Goal: Task Accomplishment & Management: Use online tool/utility

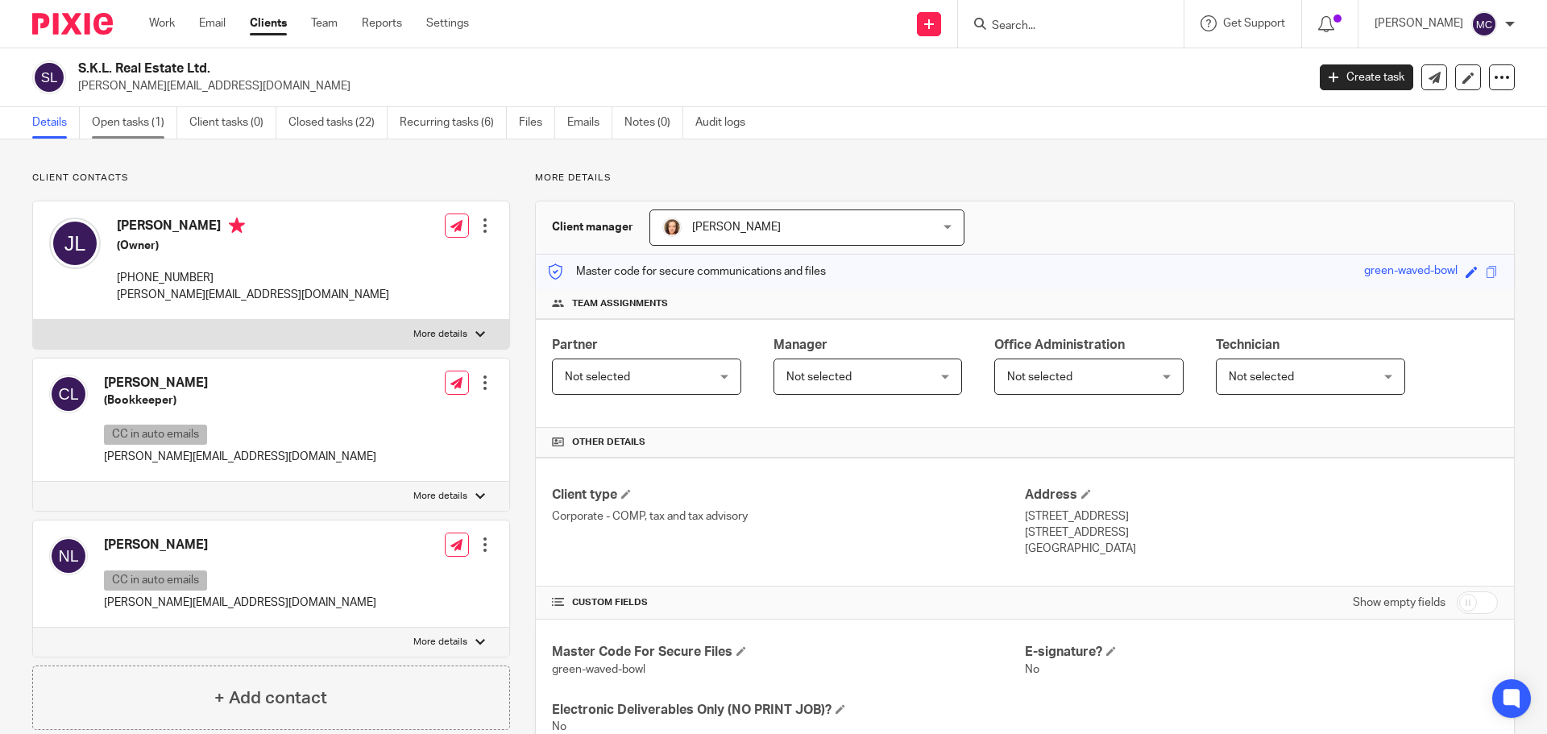
click at [123, 123] on link "Open tasks (1)" at bounding box center [134, 122] width 85 height 31
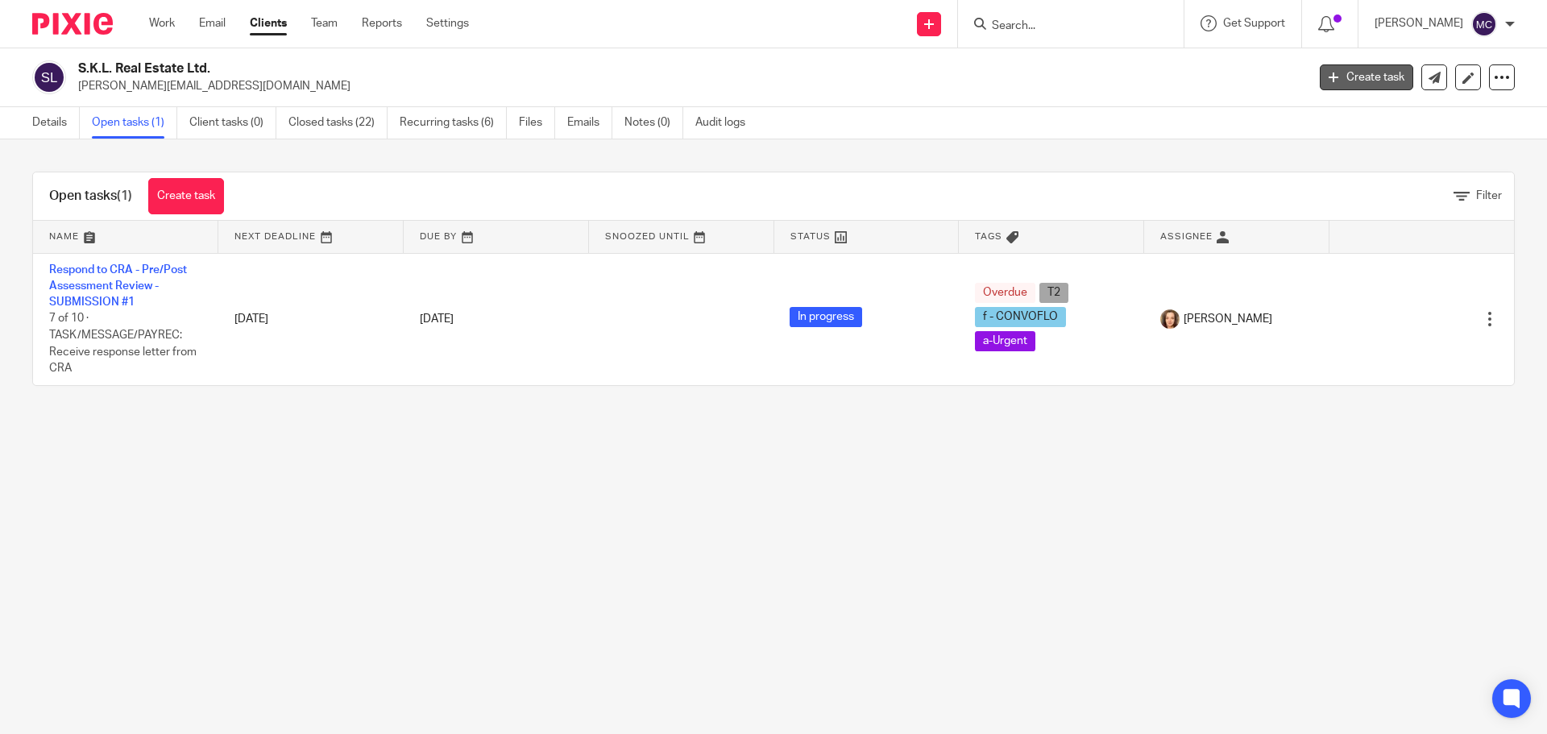
click at [1373, 76] on link "Create task" at bounding box center [1366, 77] width 93 height 26
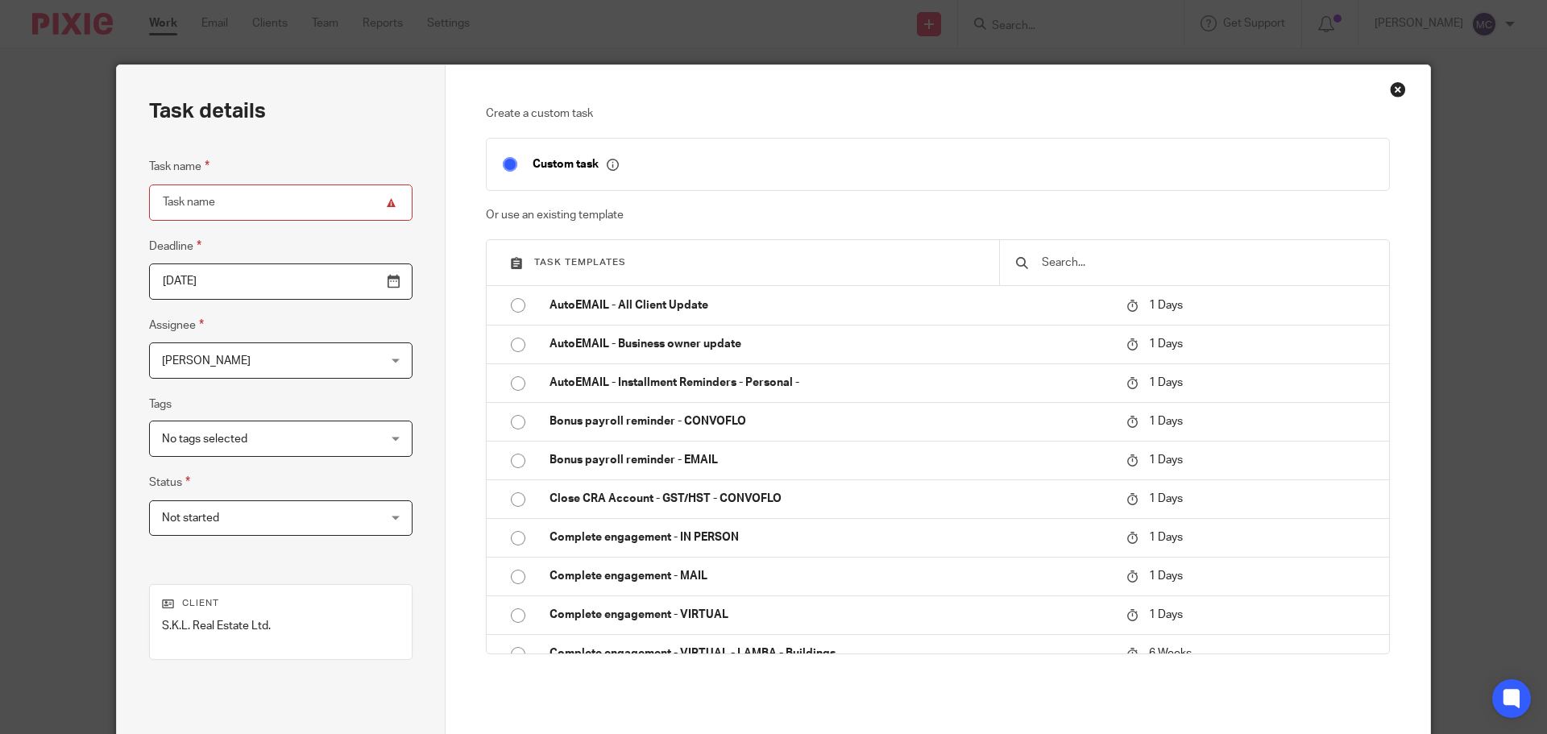
click at [1197, 257] on input "text" at bounding box center [1206, 263] width 333 height 18
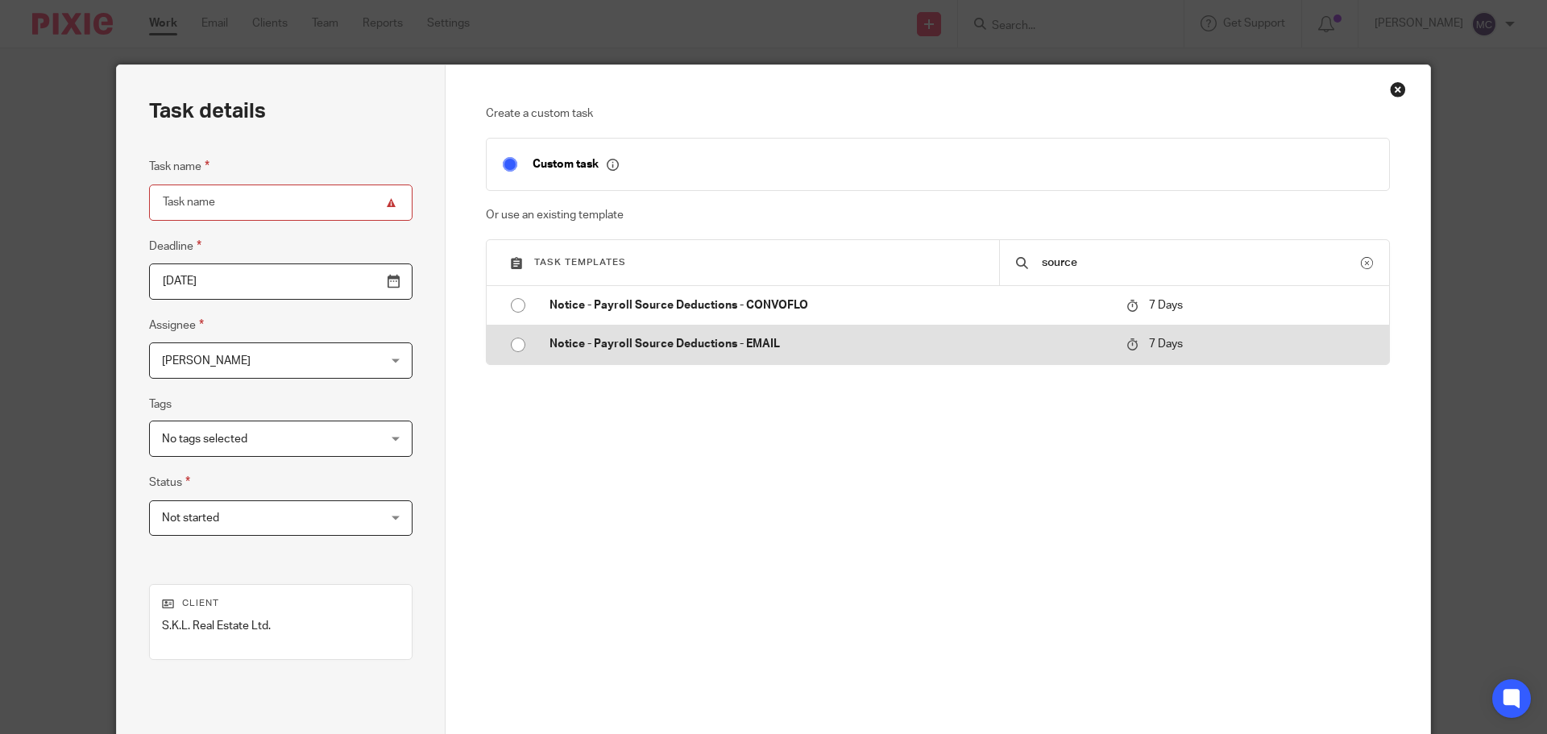
type input "source"
click at [774, 340] on p "Notice - Payroll Source Deductions - EMAIL" at bounding box center [830, 344] width 561 height 16
type input "2025-09-25"
type input "Notice - Payroll Source Deductions - EMAIL"
checkbox input "false"
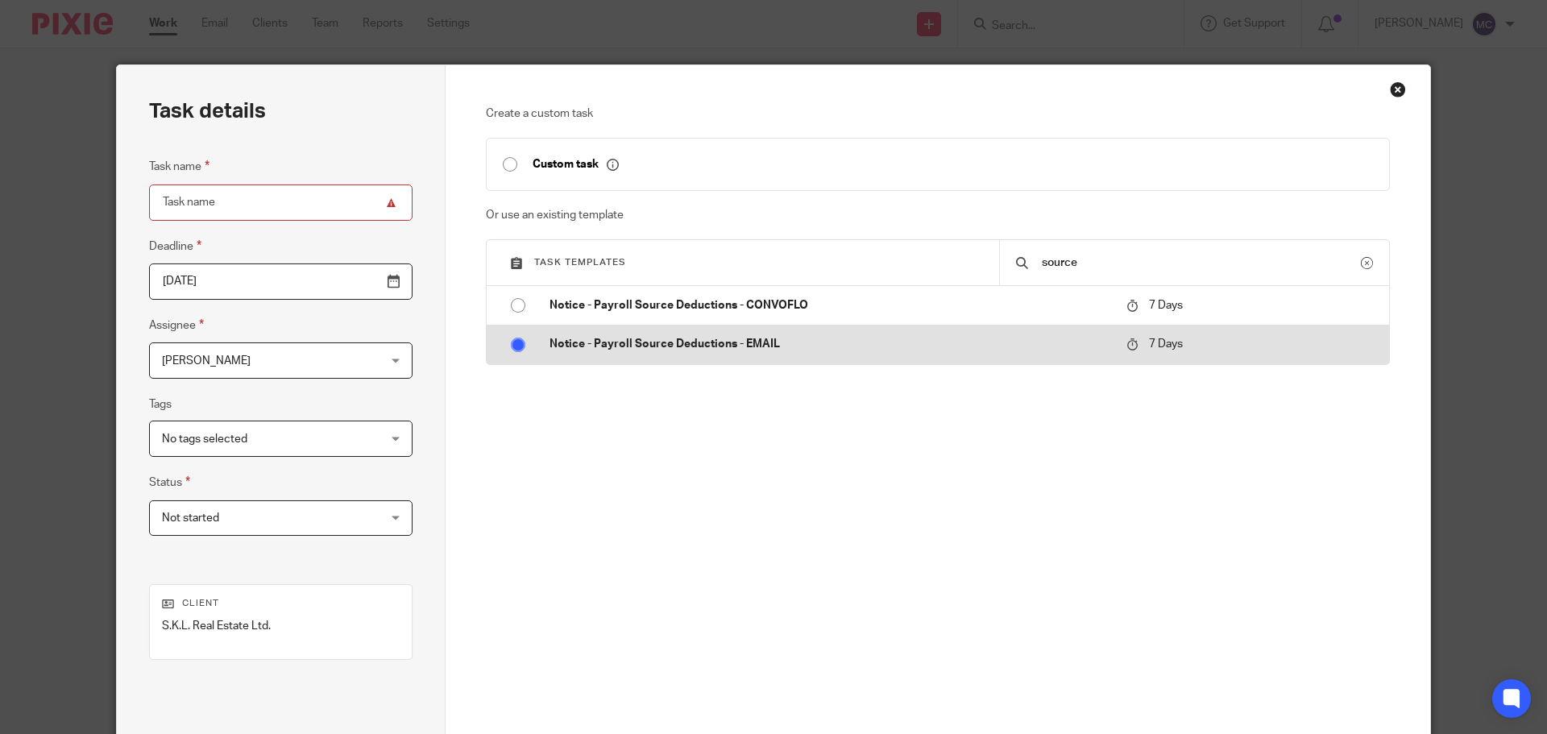
radio input "true"
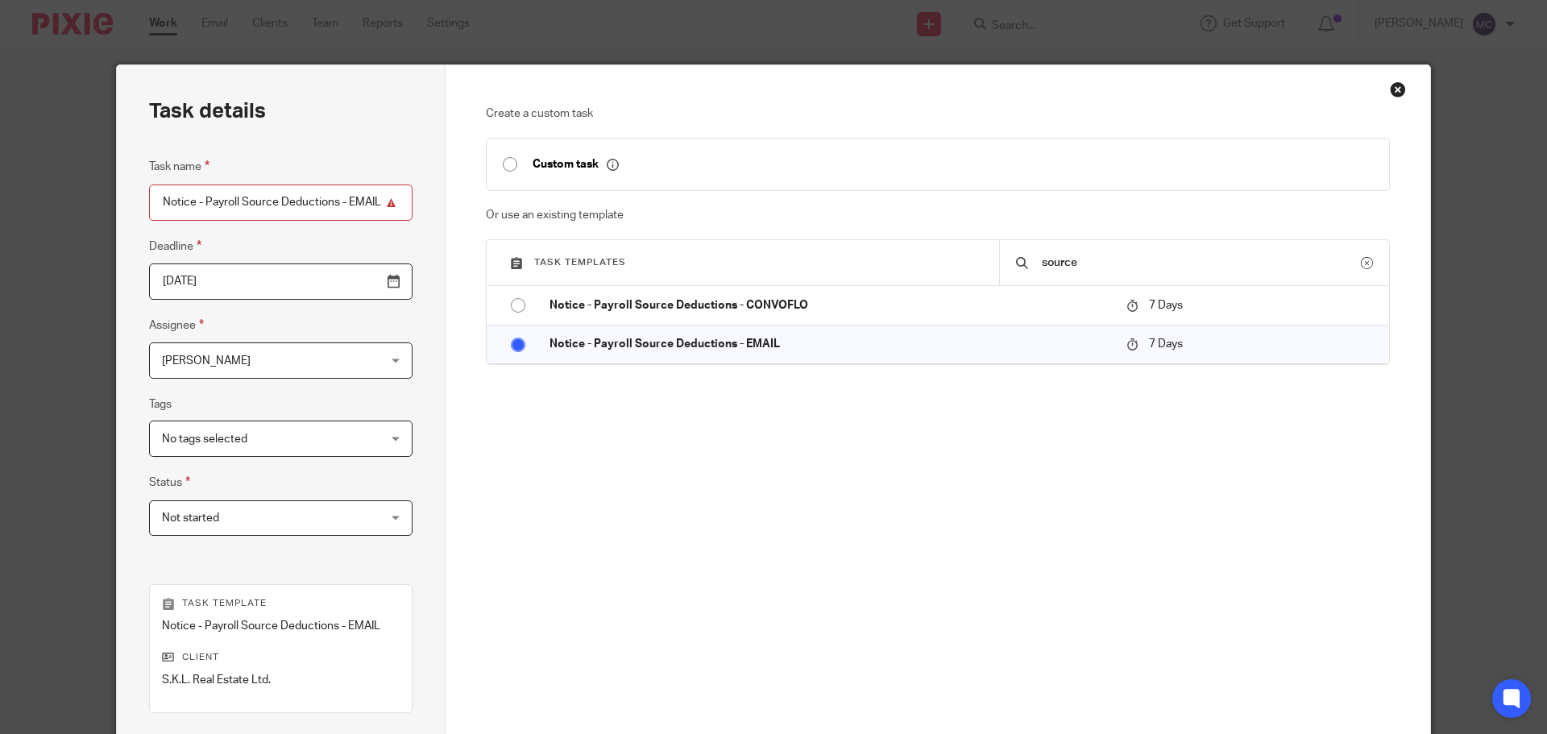
scroll to position [218, 0]
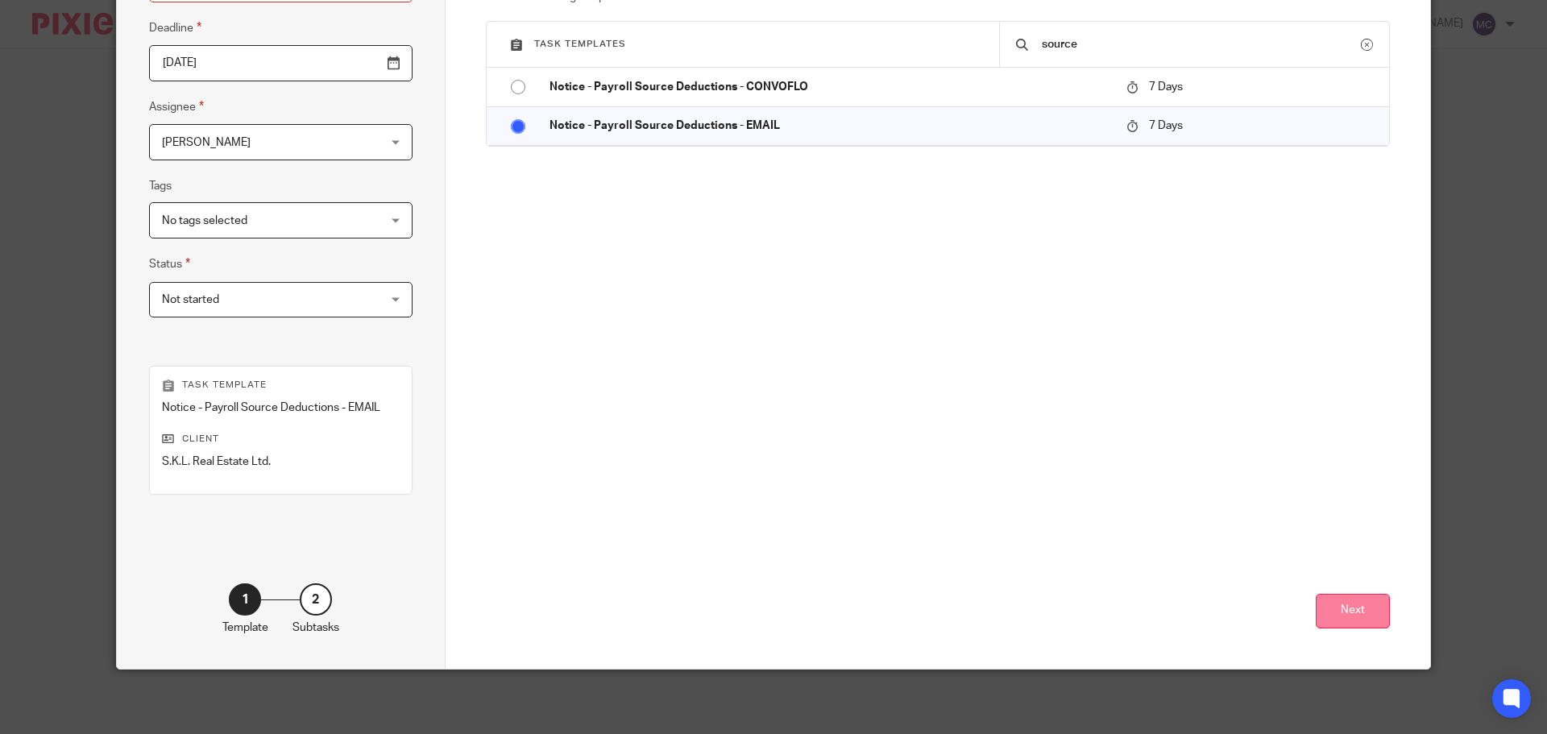
click at [1322, 600] on button "Next" at bounding box center [1353, 611] width 74 height 35
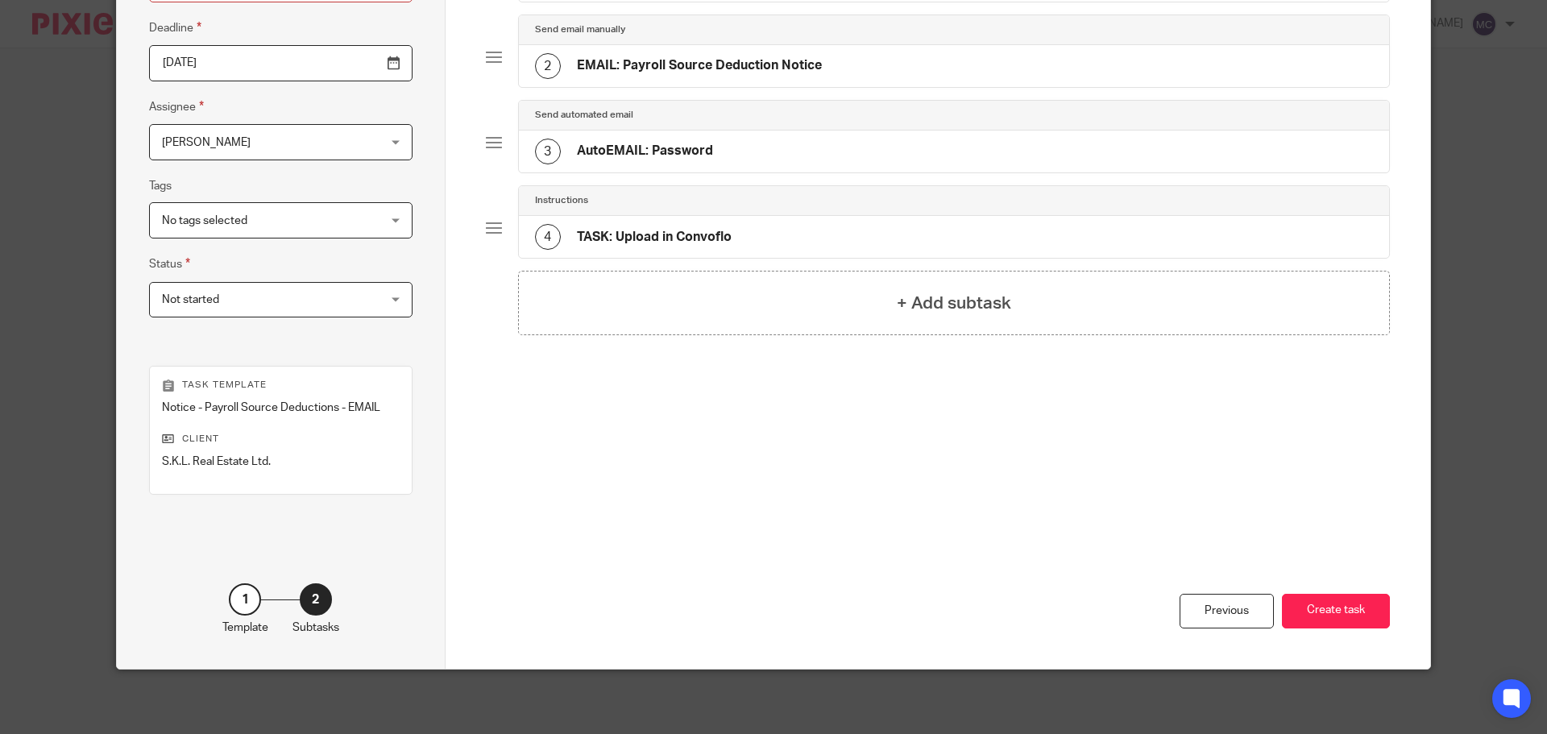
click at [1322, 600] on button "Create task" at bounding box center [1336, 611] width 108 height 35
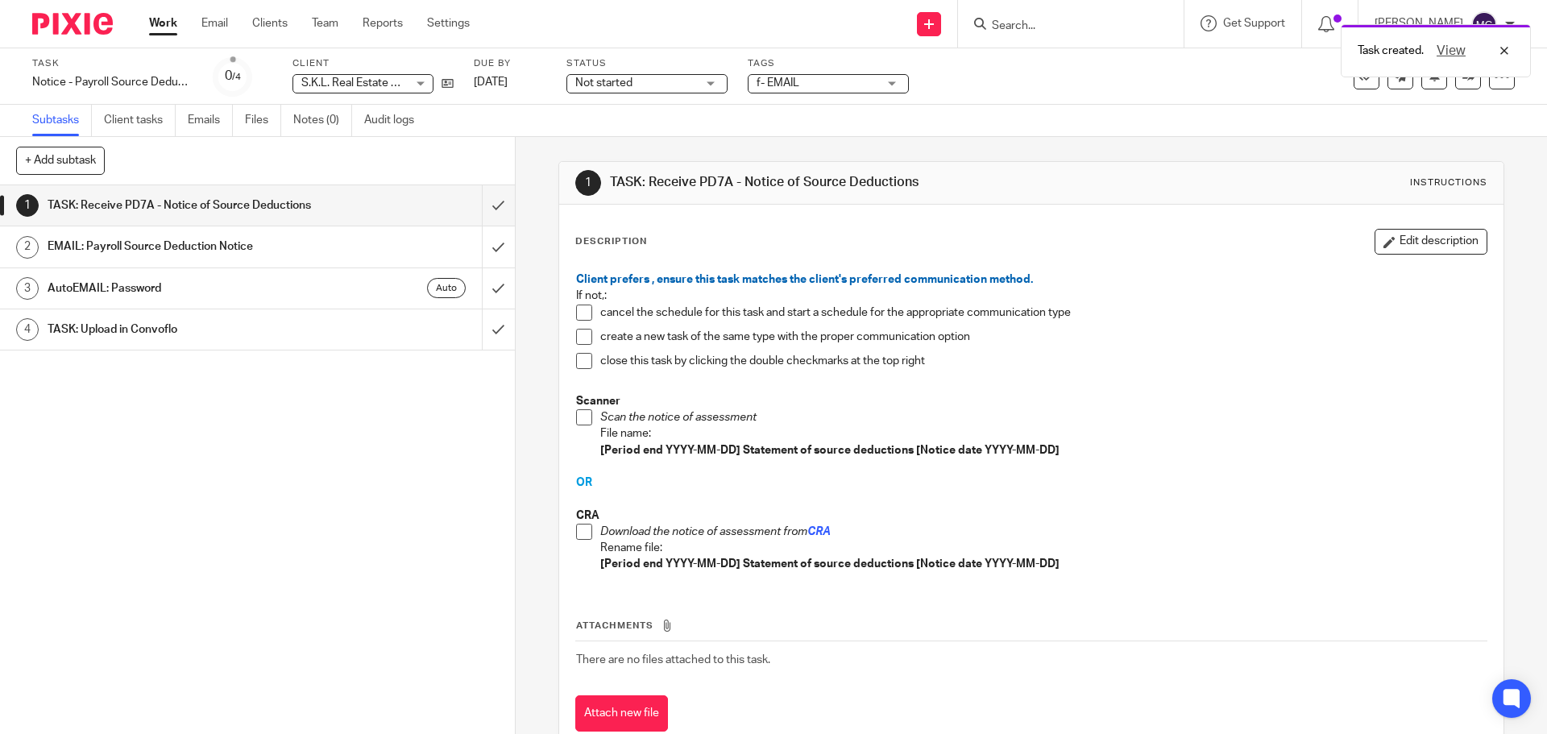
click at [576, 529] on span at bounding box center [584, 532] width 16 height 16
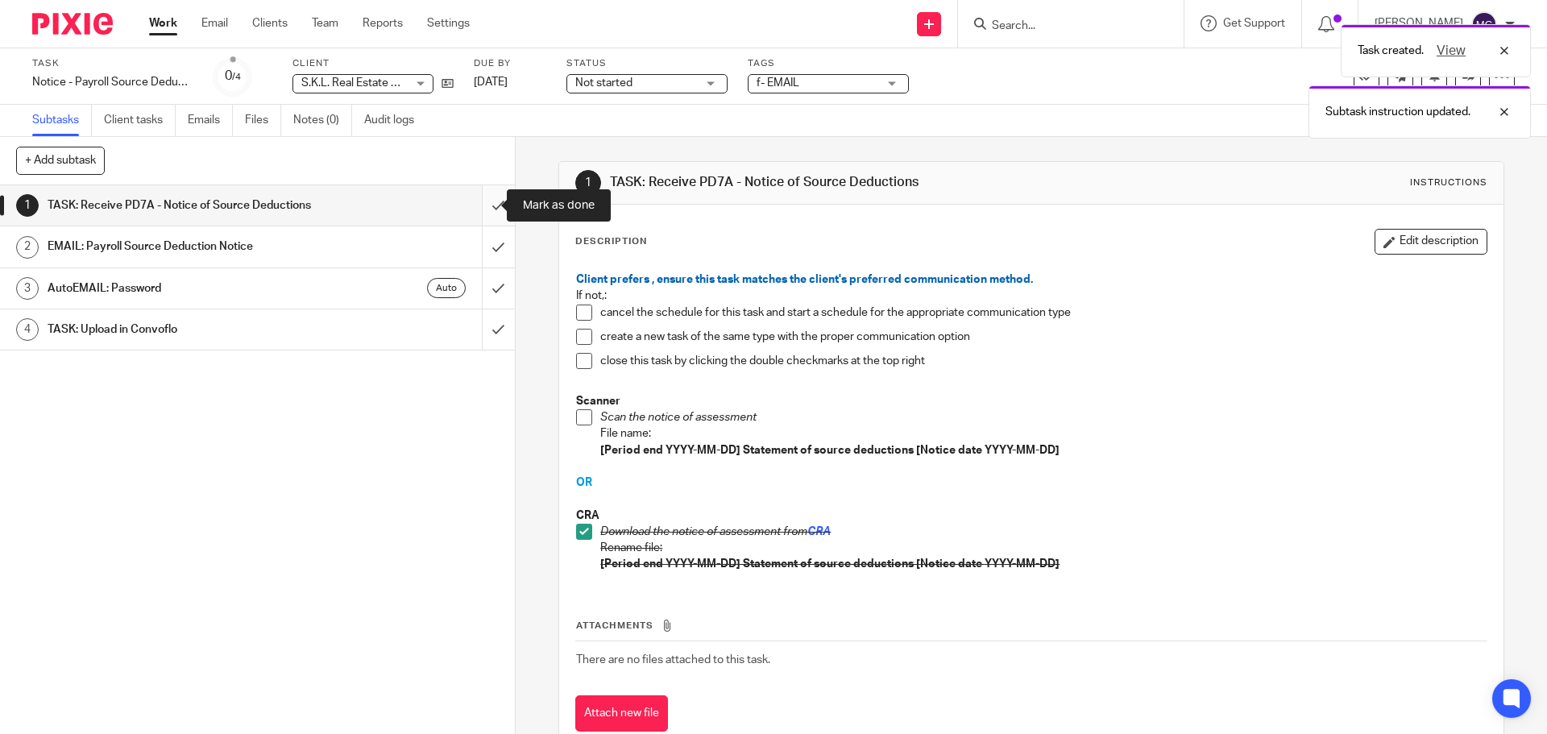
click at [485, 207] on input "submit" at bounding box center [257, 205] width 515 height 40
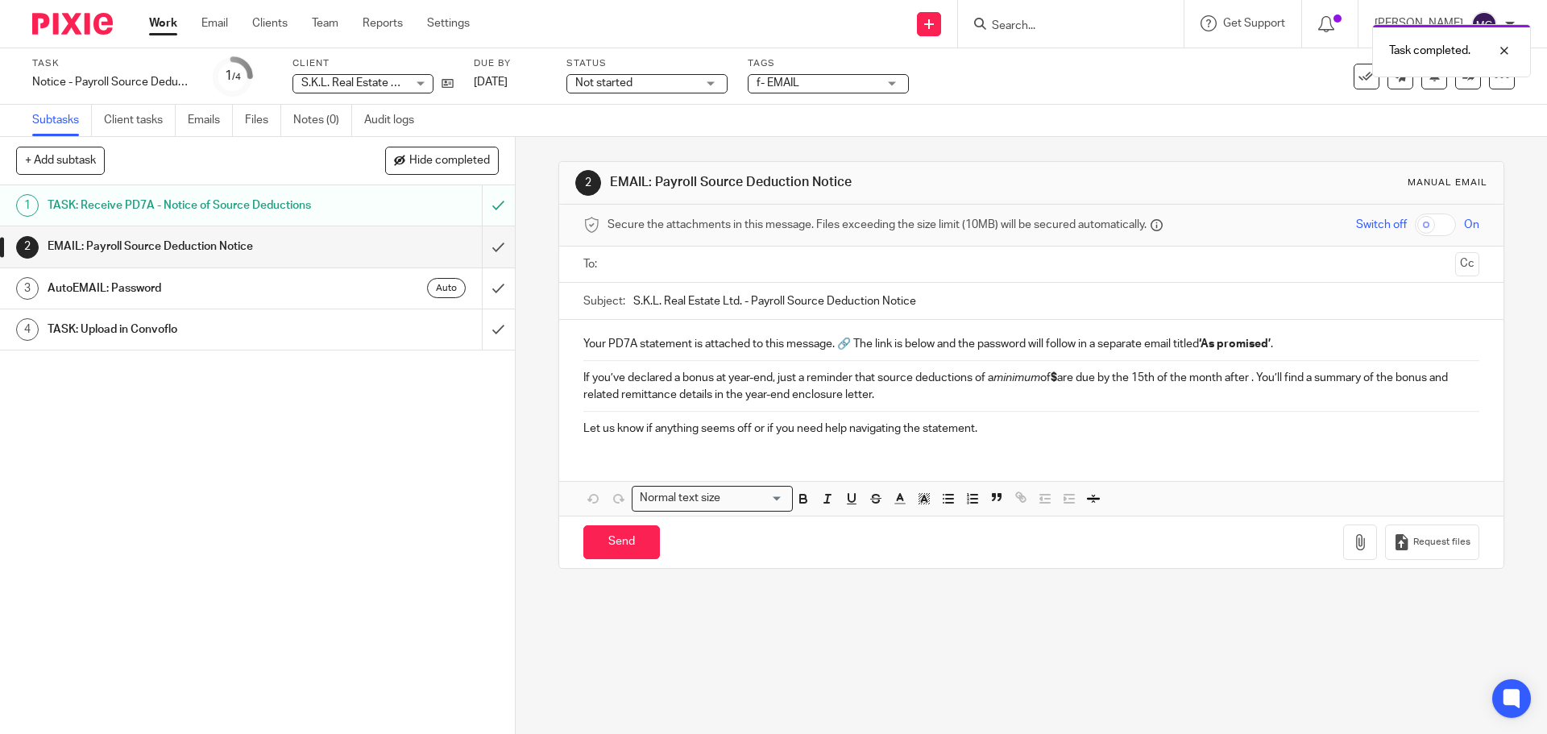
click at [826, 271] on input "text" at bounding box center [1030, 264] width 835 height 19
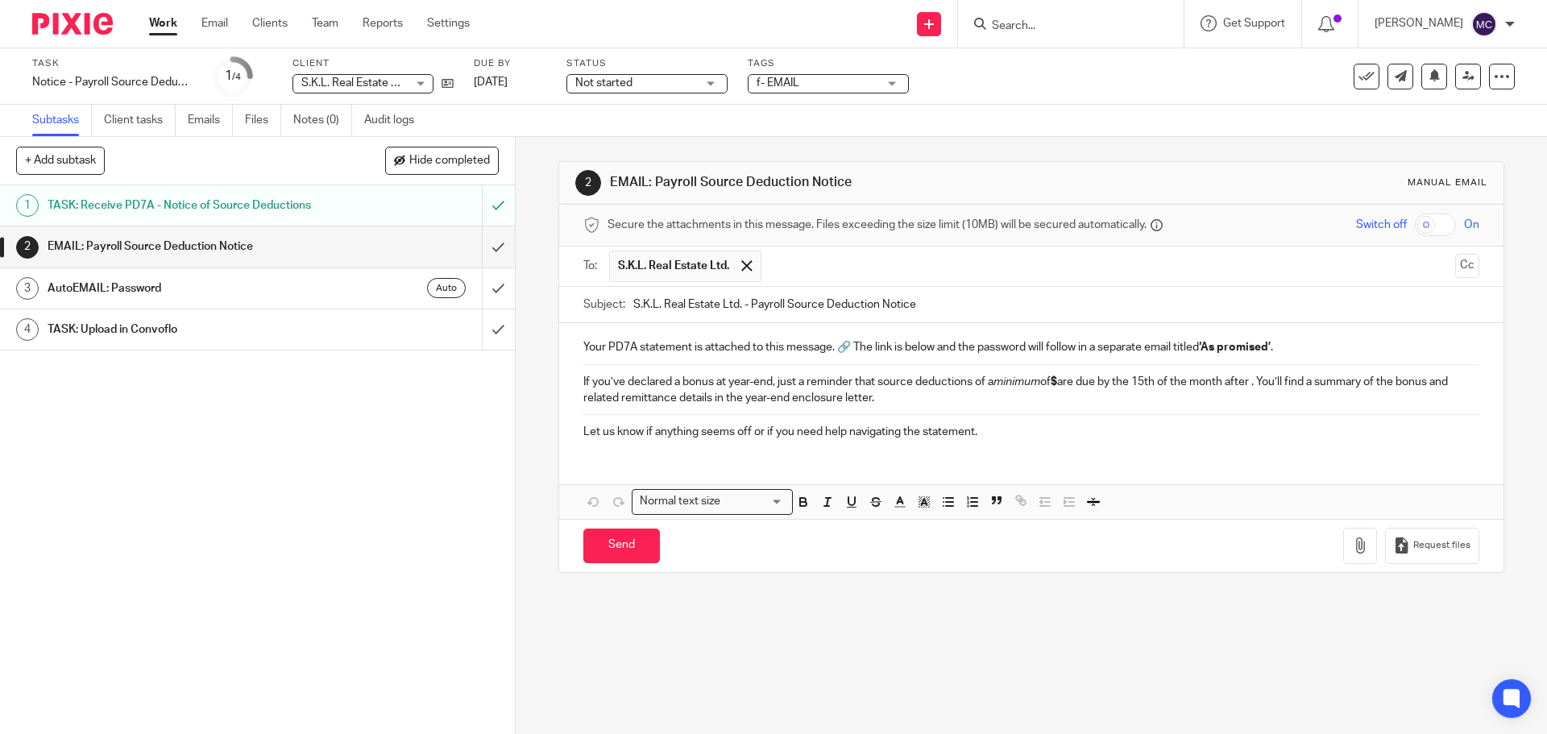
click at [843, 264] on input "text" at bounding box center [1109, 266] width 679 height 31
click at [446, 82] on icon at bounding box center [448, 83] width 12 height 12
click at [1000, 275] on input "text" at bounding box center [1176, 266] width 544 height 31
click at [575, 377] on div "Your PD7A statement is attached to this message. 🔗 The link is below and the pa…" at bounding box center [1031, 387] width 944 height 129
click at [576, 360] on div "Your PD7A statement is attached to this message. 🔗 The link is below and the pa…" at bounding box center [1031, 387] width 944 height 129
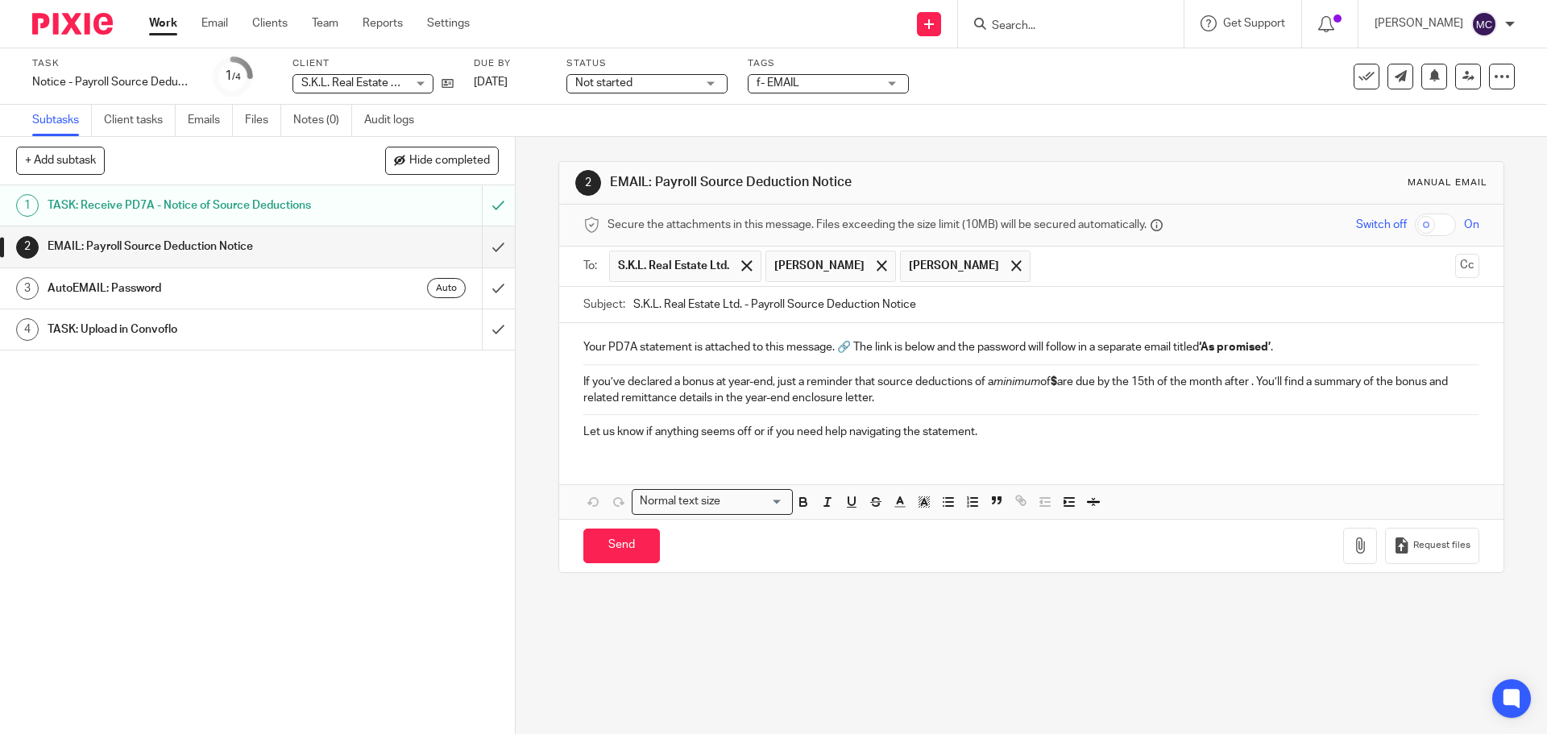
click at [1319, 344] on p "Your PD7A statement is attached to this message. 🔗 The link is below and the pa…" at bounding box center [1030, 347] width 895 height 16
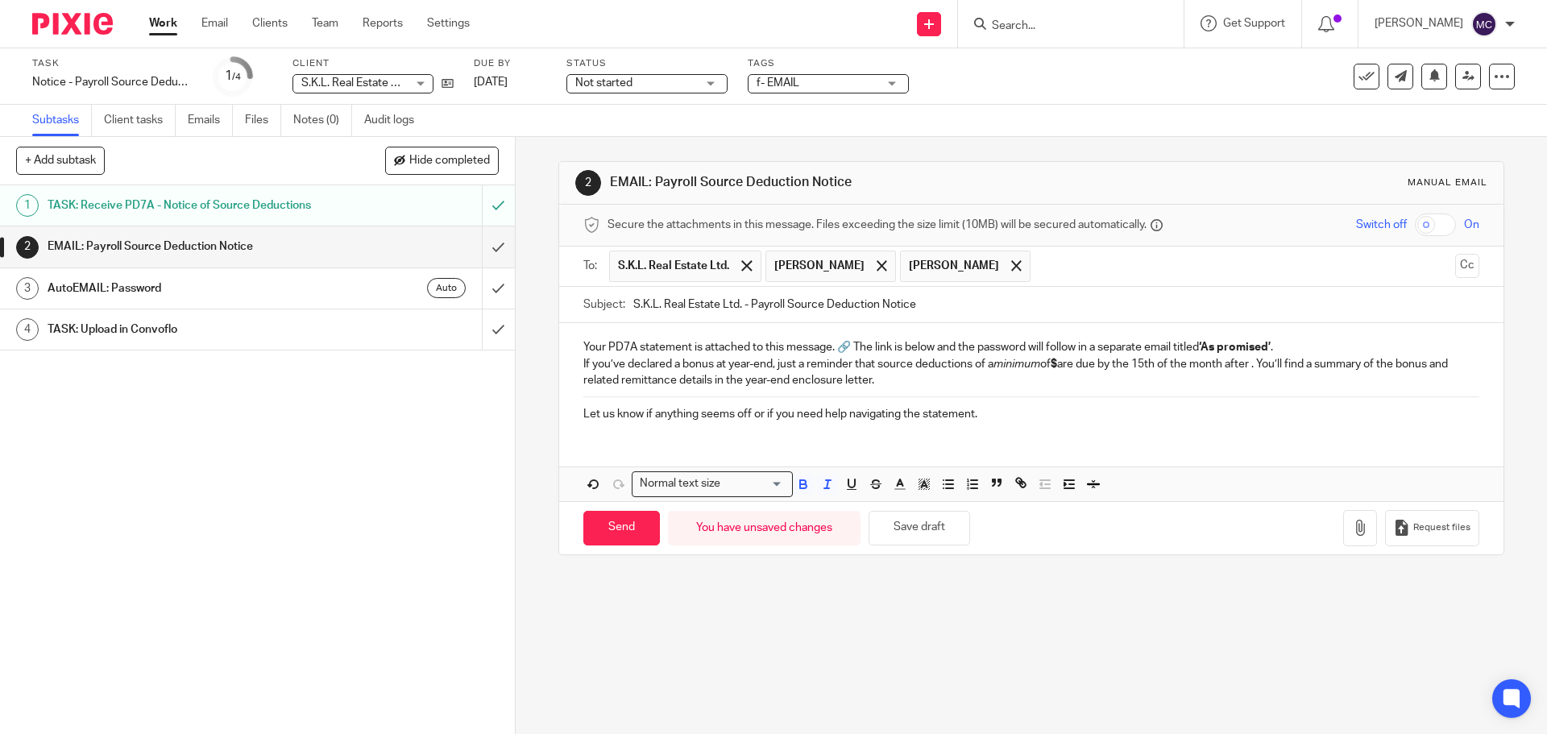
drag, startPoint x: 576, startPoint y: 363, endPoint x: 941, endPoint y: 391, distance: 366.1
click at [941, 391] on div "Your PD7A statement is attached to this message. 🔗 The link is below and the pa…" at bounding box center [1031, 378] width 944 height 111
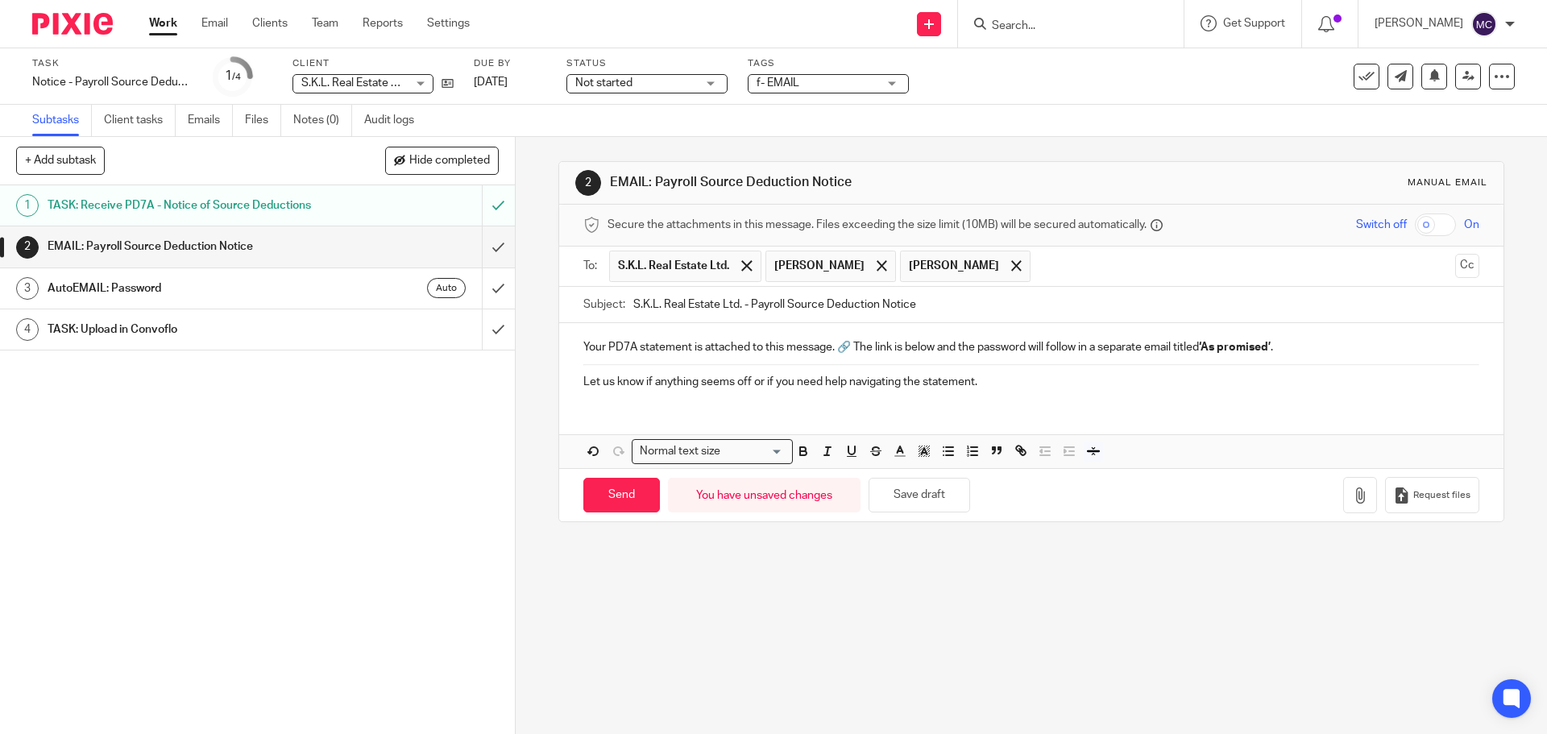
click at [1424, 221] on input "checkbox" at bounding box center [1435, 225] width 41 height 23
click at [1343, 504] on button "button" at bounding box center [1360, 495] width 34 height 36
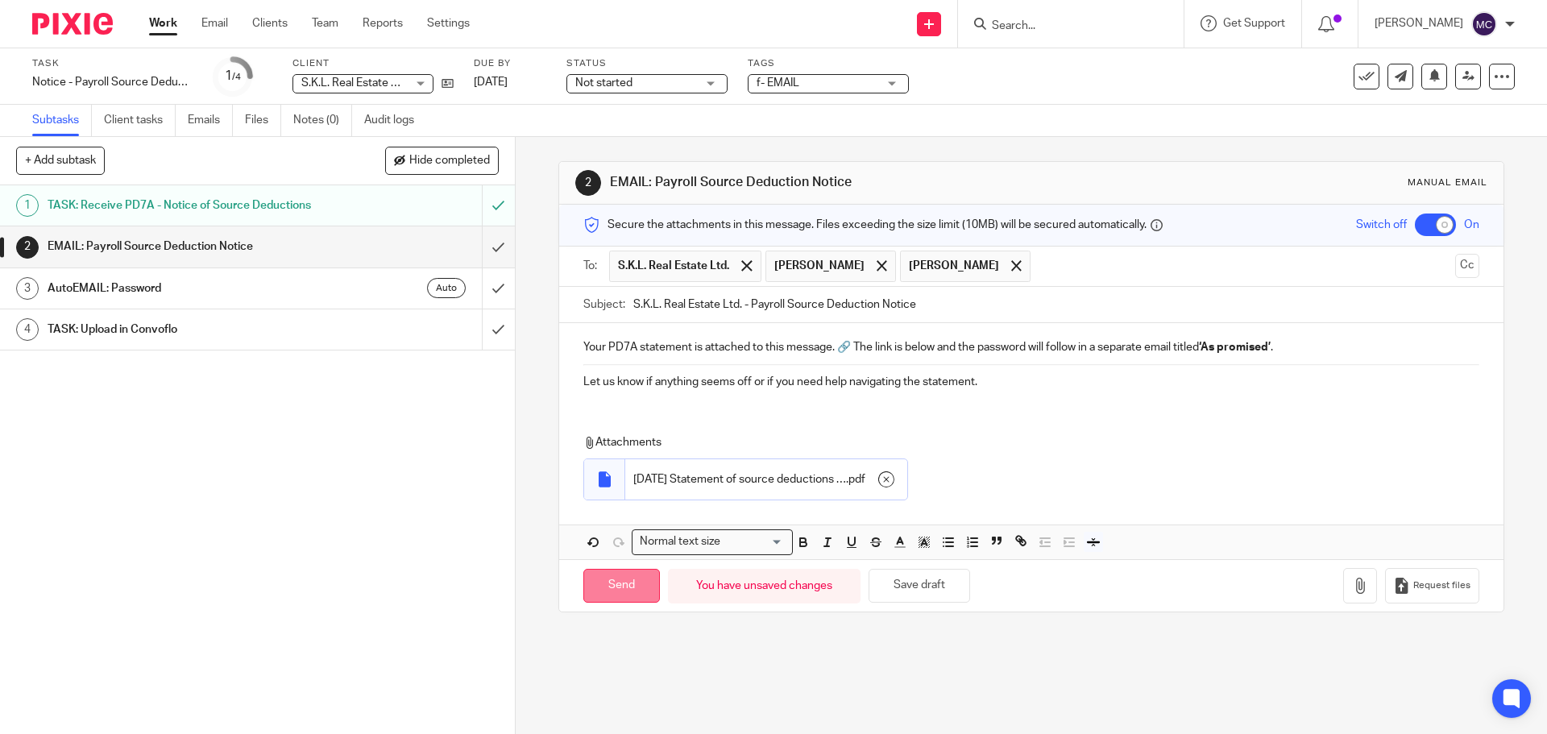
click at [631, 584] on input "Send" at bounding box center [621, 586] width 77 height 35
checkbox input "false"
type input "Sent"
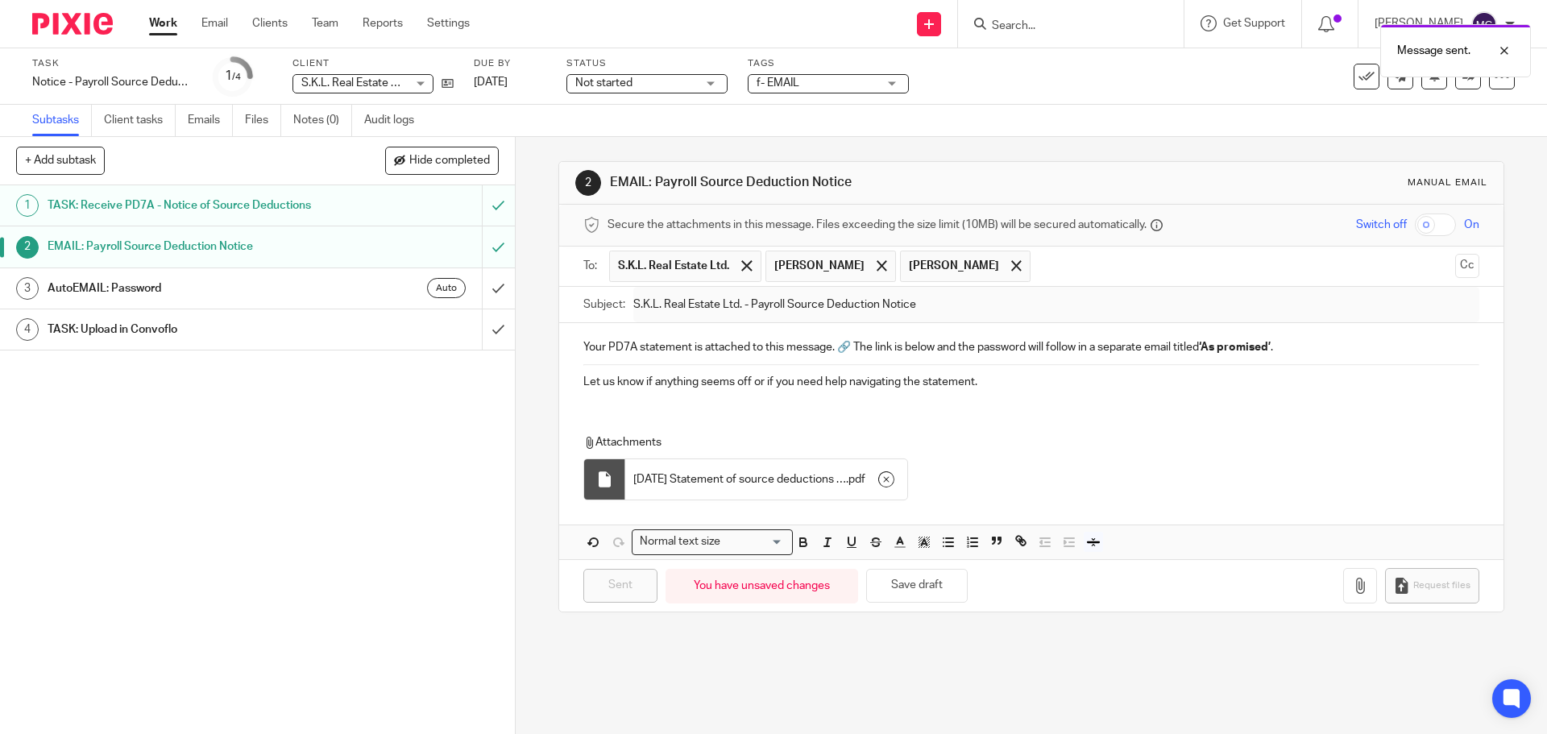
click at [347, 287] on div "Auto" at bounding box center [395, 288] width 139 height 20
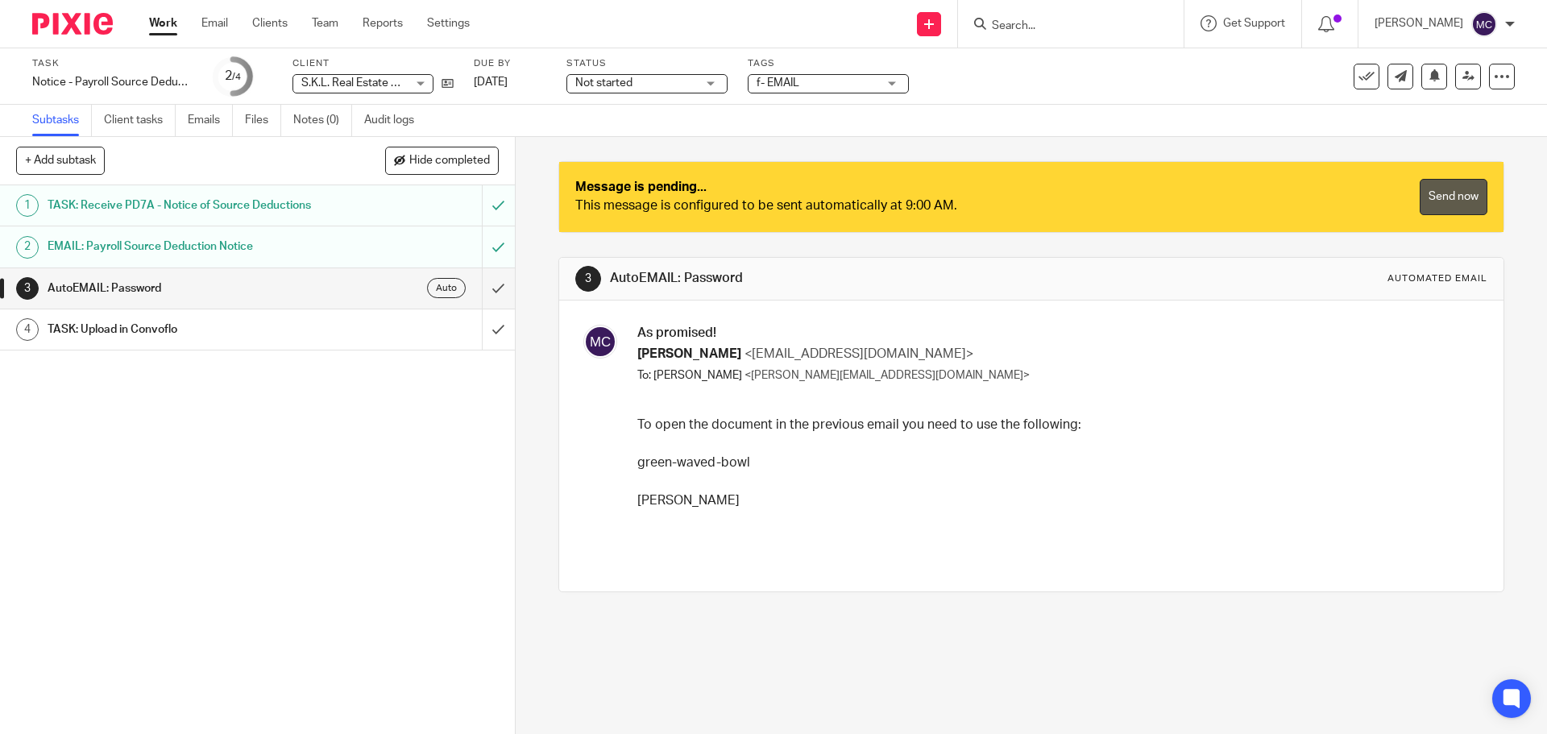
click at [1444, 201] on link "Send now" at bounding box center [1454, 197] width 68 height 36
